Goal: Task Accomplishment & Management: Use online tool/utility

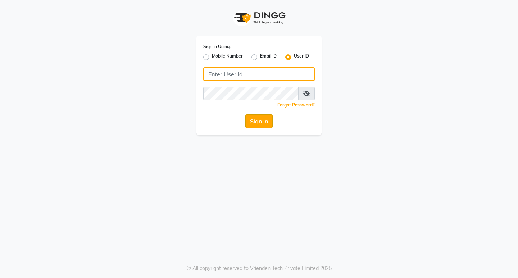
type input "hairart"
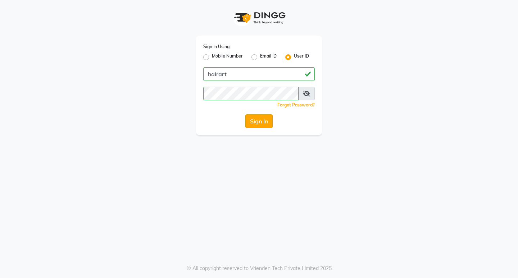
click at [258, 123] on button "Sign In" at bounding box center [258, 121] width 27 height 14
drag, startPoint x: 258, startPoint y: 123, endPoint x: 247, endPoint y: 129, distance: 11.9
click at [257, 123] on div "Sign In" at bounding box center [258, 121] width 111 height 14
click at [258, 122] on button "Sign In" at bounding box center [258, 121] width 27 height 14
click at [258, 122] on div "Sign In" at bounding box center [258, 121] width 111 height 14
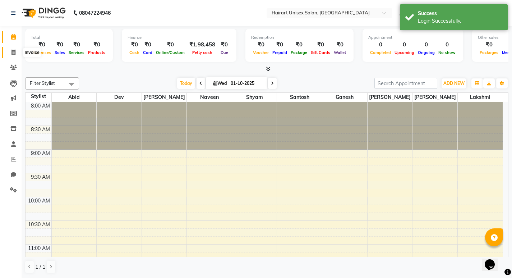
click at [16, 55] on span at bounding box center [13, 53] width 13 height 8
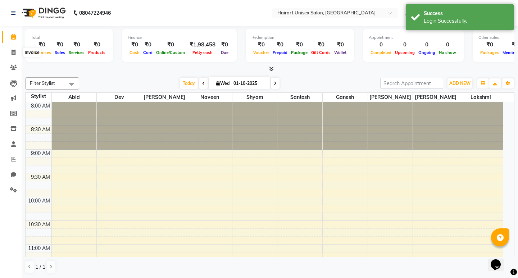
select select "service"
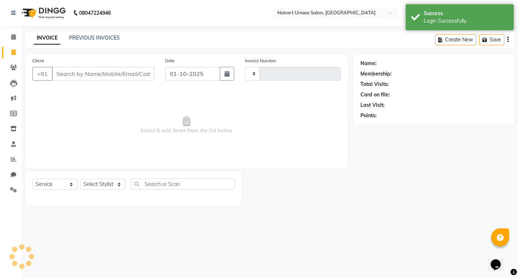
type input "0403"
select select "5534"
click at [70, 68] on input "Client" at bounding box center [103, 74] width 102 height 14
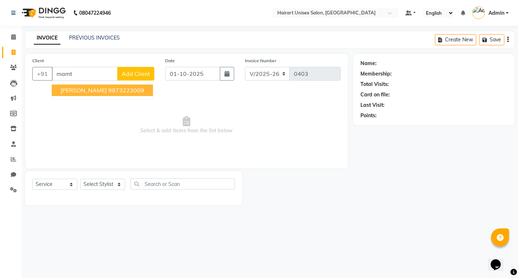
click at [108, 92] on ngb-highlight "9873223009" at bounding box center [126, 90] width 36 height 7
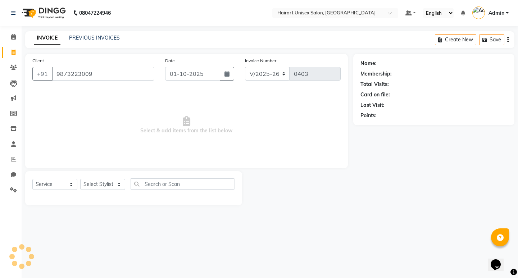
type input "9873223009"
click at [102, 186] on select "Select Stylist [PERSON_NAME] Dev Ganesh Lakshmi [PERSON_NAME] Santosh [PERSON_N…" at bounding box center [102, 184] width 45 height 11
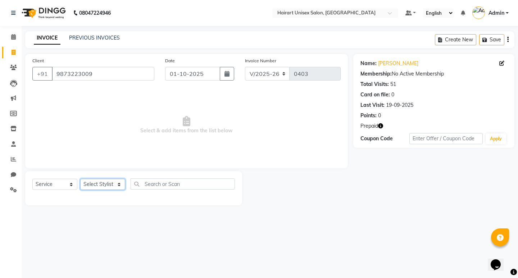
select select "39571"
click at [80, 179] on select "Select Stylist [PERSON_NAME] Dev Ganesh Lakshmi [PERSON_NAME] Santosh [PERSON_N…" at bounding box center [102, 184] width 45 height 11
click at [95, 104] on span "Select & add items from the list below" at bounding box center [186, 125] width 308 height 72
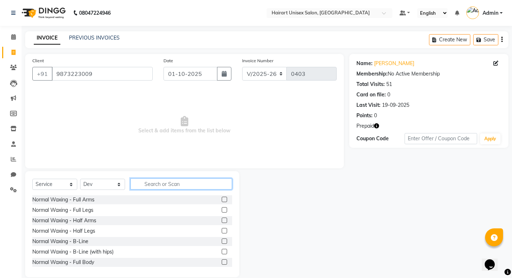
click at [178, 183] on input "text" at bounding box center [181, 183] width 102 height 11
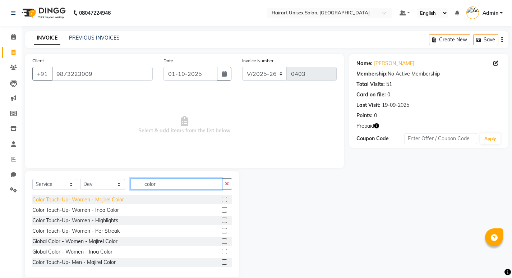
type input "color"
click at [109, 201] on div "Color Touch-Up- Women - Majirel Color" at bounding box center [78, 200] width 92 height 8
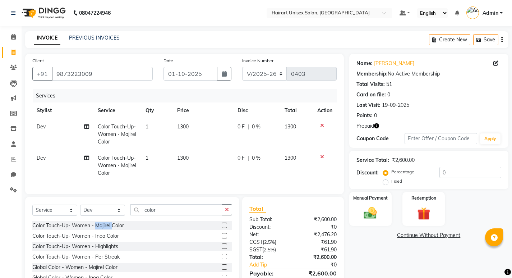
checkbox input "false"
click at [321, 158] on icon at bounding box center [322, 156] width 4 height 5
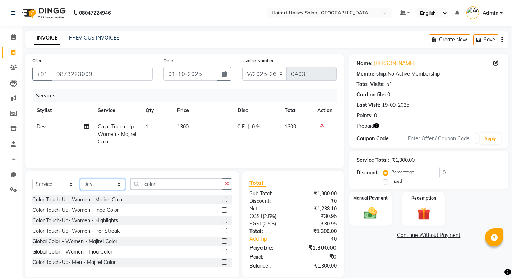
click at [106, 185] on select "Select Stylist [PERSON_NAME] Dev Ganesh Lakshmi [PERSON_NAME] Santosh [PERSON_N…" at bounding box center [102, 184] width 45 height 11
click at [96, 182] on select "Select Stylist [PERSON_NAME] Dev Ganesh Lakshmi [PERSON_NAME] Santosh [PERSON_N…" at bounding box center [102, 184] width 45 height 11
click at [89, 182] on select "Select Stylist [PERSON_NAME] Dev Ganesh Lakshmi [PERSON_NAME] Santosh [PERSON_N…" at bounding box center [102, 184] width 45 height 11
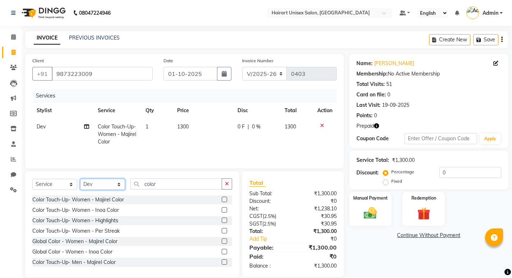
click at [89, 182] on select "Select Stylist [PERSON_NAME] Dev Ganesh Lakshmi [PERSON_NAME] Santosh [PERSON_N…" at bounding box center [102, 184] width 45 height 11
click at [95, 186] on select "Select Stylist [PERSON_NAME] Dev Ganesh Lakshmi [PERSON_NAME] Santosh [PERSON_N…" at bounding box center [102, 184] width 45 height 11
select select "39574"
click at [80, 179] on select "Select Stylist [PERSON_NAME] Dev Ganesh Lakshmi [PERSON_NAME] Santosh [PERSON_N…" at bounding box center [102, 184] width 45 height 11
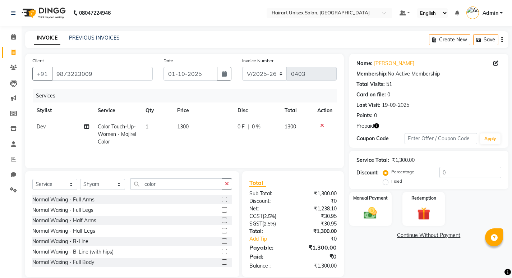
click at [177, 178] on div "Select Service Product Membership Package Voucher Prepaid Gift Card Select Styl…" at bounding box center [132, 224] width 214 height 106
click at [176, 181] on input "color" at bounding box center [176, 183] width 92 height 11
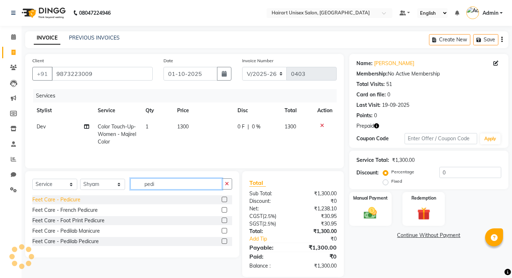
type input "pedi"
click at [64, 201] on div "Feet Care - Pedicure" at bounding box center [56, 200] width 48 height 8
checkbox input "false"
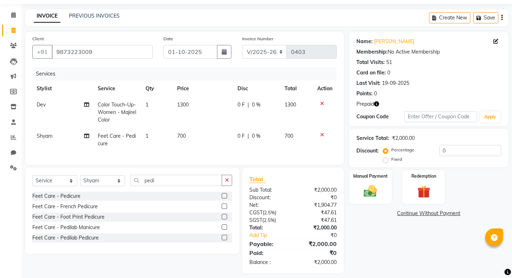
scroll to position [33, 0]
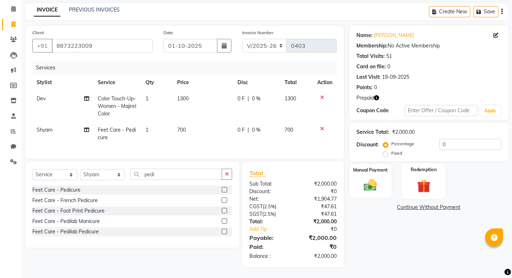
click at [420, 166] on label "Redemption" at bounding box center [424, 169] width 26 height 7
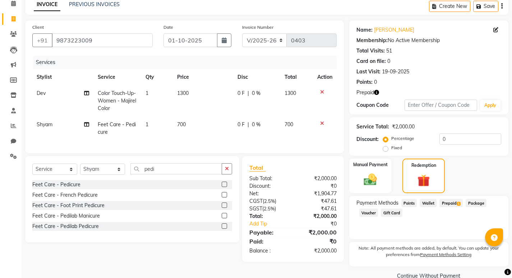
click at [443, 202] on span "Prepaid 1" at bounding box center [451, 203] width 23 height 8
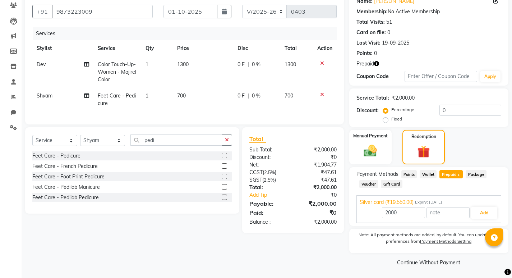
scroll to position [63, 0]
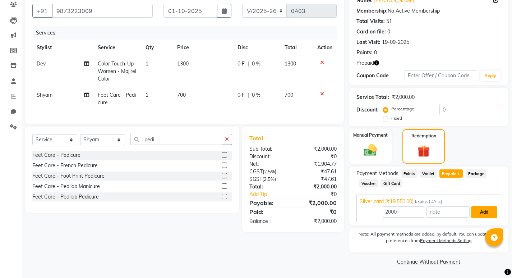
click at [483, 210] on button "Add" at bounding box center [484, 212] width 26 height 12
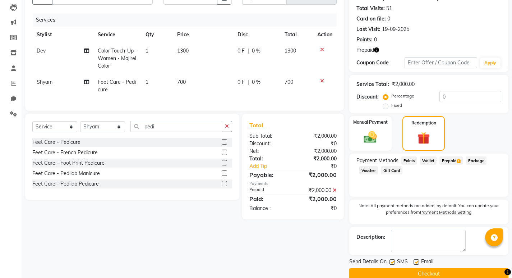
scroll to position [88, 0]
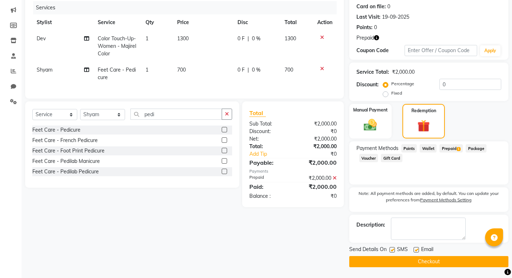
click at [464, 262] on button "Checkout" at bounding box center [428, 261] width 159 height 11
click at [425, 261] on button "Checkout" at bounding box center [428, 261] width 159 height 11
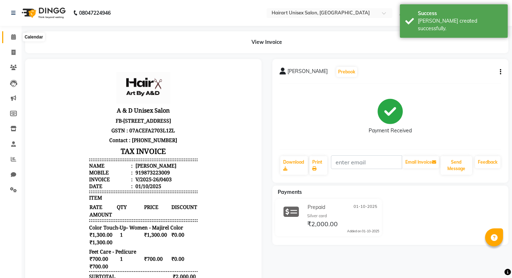
click at [15, 35] on icon at bounding box center [13, 36] width 5 height 5
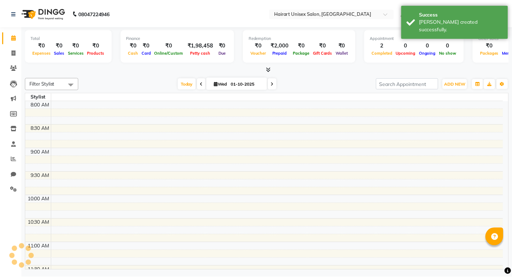
scroll to position [285, 0]
